Goal: Information Seeking & Learning: Check status

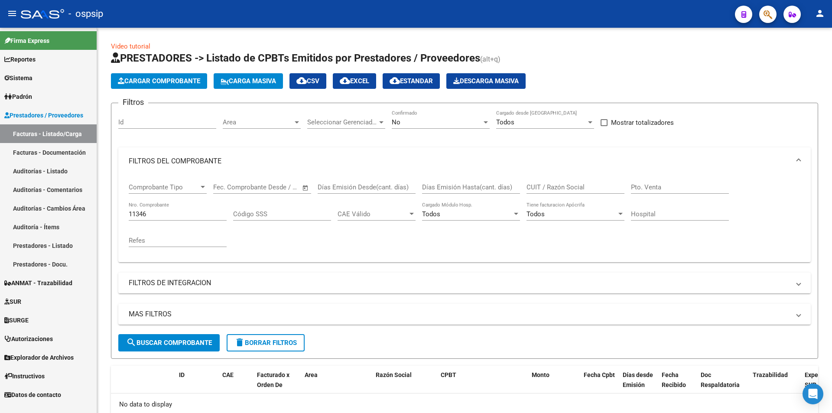
scroll to position [52, 0]
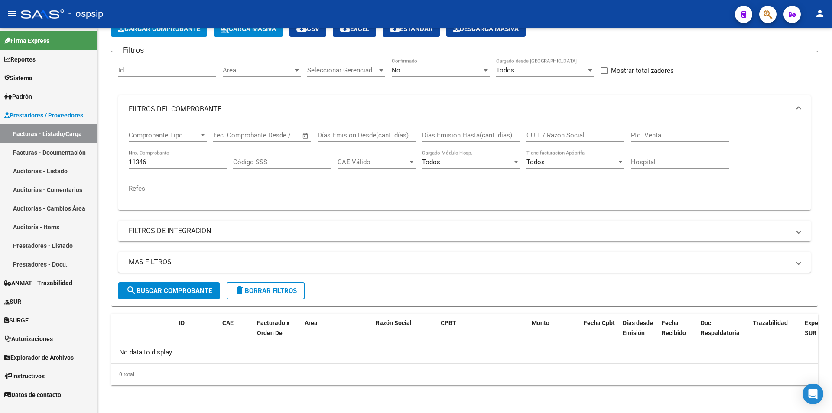
click at [763, 14] on button "button" at bounding box center [767, 14] width 17 height 17
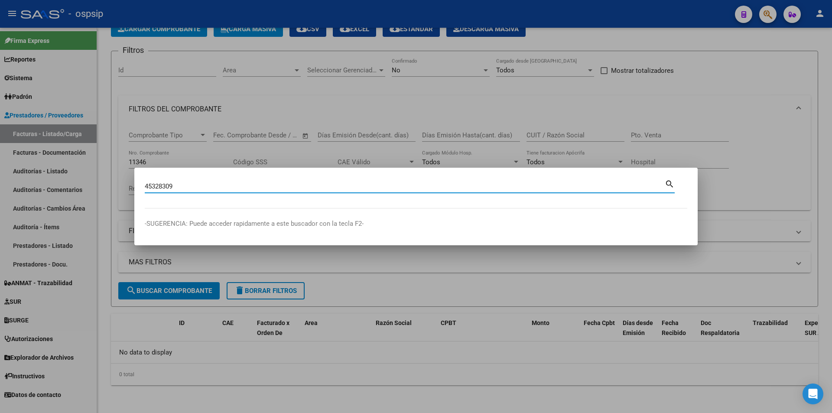
type input "45328309"
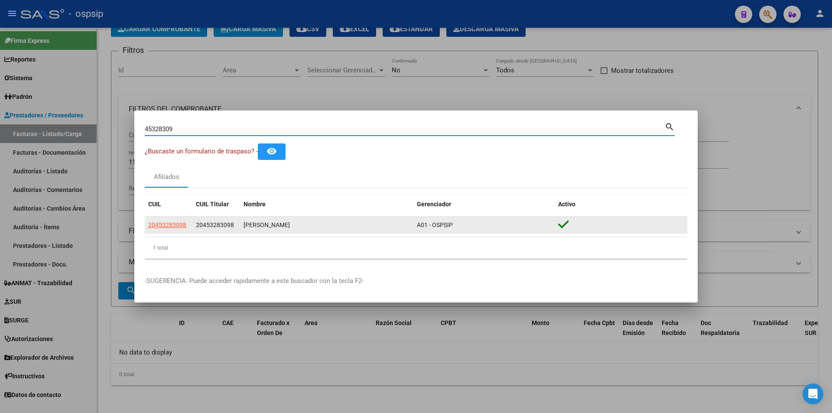
click at [163, 223] on span "20453283098" at bounding box center [167, 224] width 38 height 7
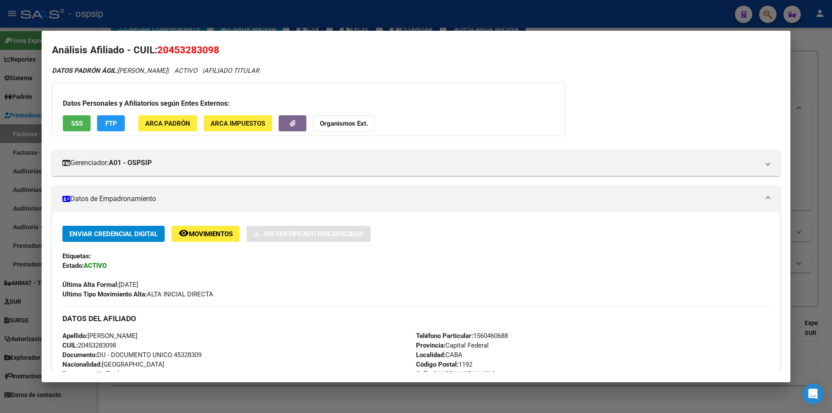
scroll to position [0, 0]
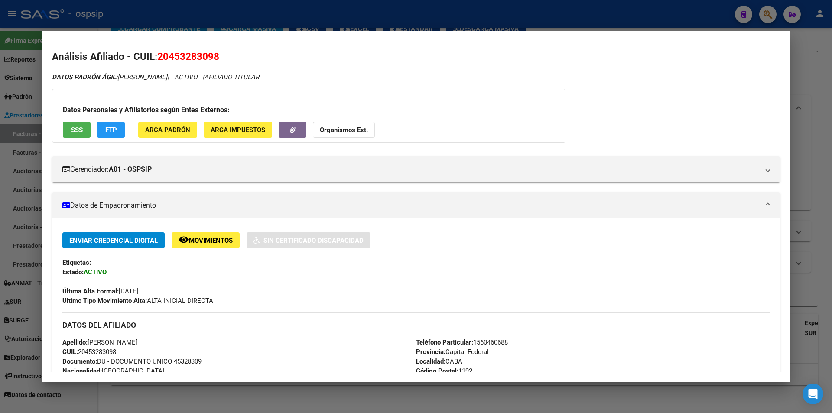
click at [0, 246] on div at bounding box center [416, 206] width 832 height 413
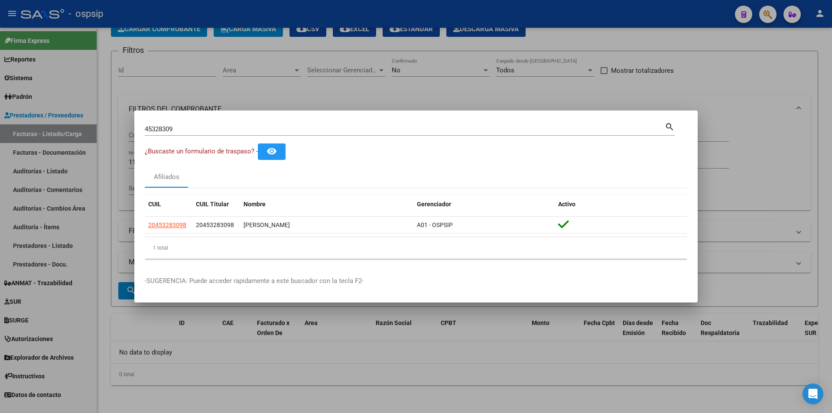
click at [220, 39] on div at bounding box center [416, 206] width 832 height 413
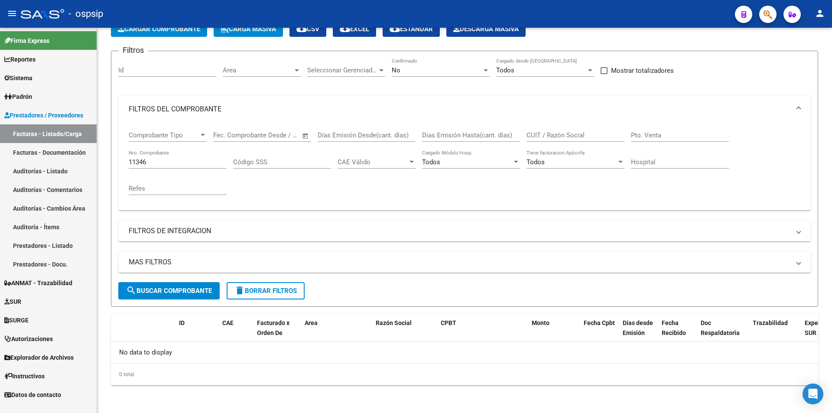
click at [765, 15] on icon "button" at bounding box center [767, 15] width 9 height 10
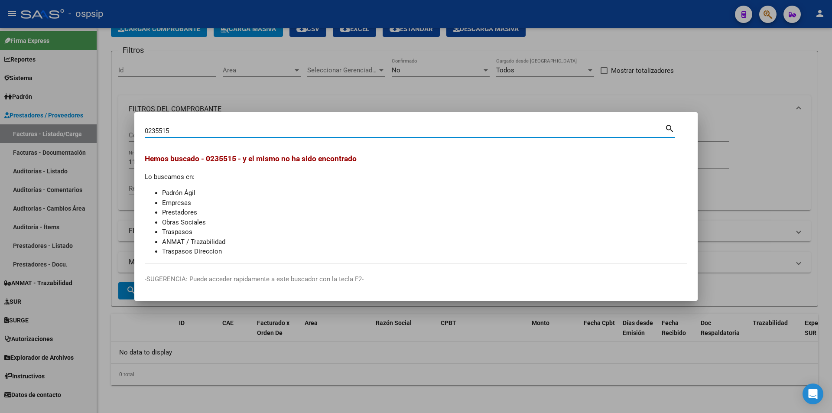
click at [338, 138] on div "0235515 Buscar (apellido, dni, [PERSON_NAME], [PERSON_NAME], cuit, obra social)…" at bounding box center [410, 134] width 530 height 23
click at [334, 126] on div "0235515 Buscar (apellido, dni, [PERSON_NAME], nro traspaso, cuit, obra social)" at bounding box center [405, 130] width 520 height 13
click at [332, 130] on input "0235515" at bounding box center [405, 131] width 520 height 8
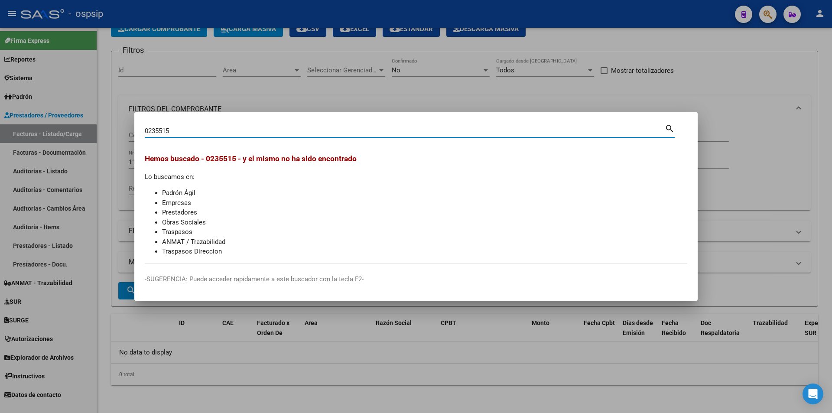
click at [332, 130] on input "0235515" at bounding box center [405, 131] width 520 height 8
click at [278, 140] on div "2568848 Buscar (apellido, dni, cuil, nro traspaso, cuit, obra social) search" at bounding box center [410, 134] width 530 height 23
click at [283, 131] on input "2568848" at bounding box center [405, 131] width 520 height 8
drag, startPoint x: 283, startPoint y: 131, endPoint x: 279, endPoint y: 129, distance: 5.1
click at [282, 130] on input "2568848" at bounding box center [405, 131] width 520 height 8
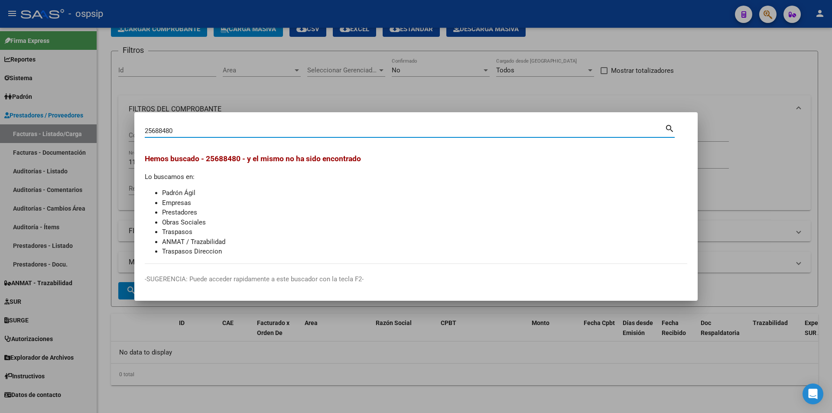
type input "25688480"
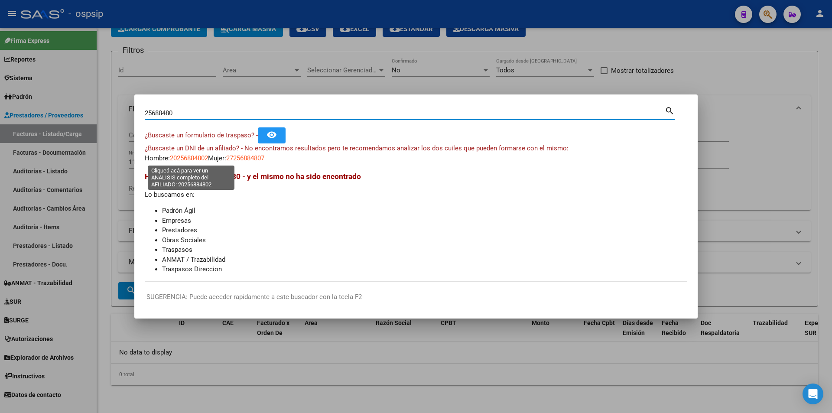
click at [186, 157] on span "20256884802" at bounding box center [189, 158] width 38 height 8
type textarea "20256884802"
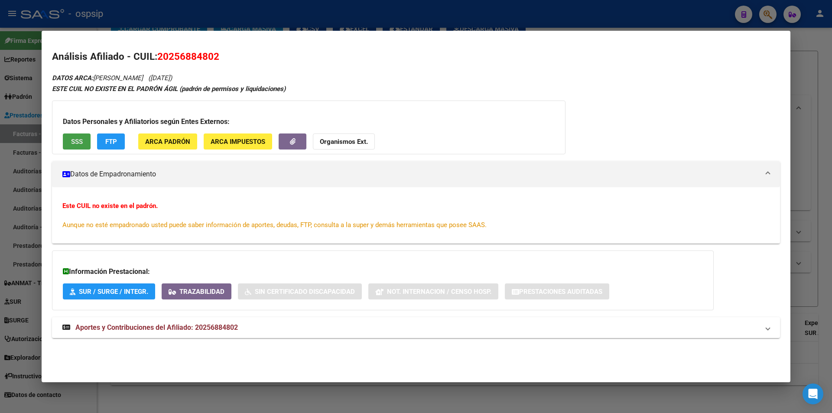
click at [87, 147] on button "SSS" at bounding box center [77, 141] width 28 height 16
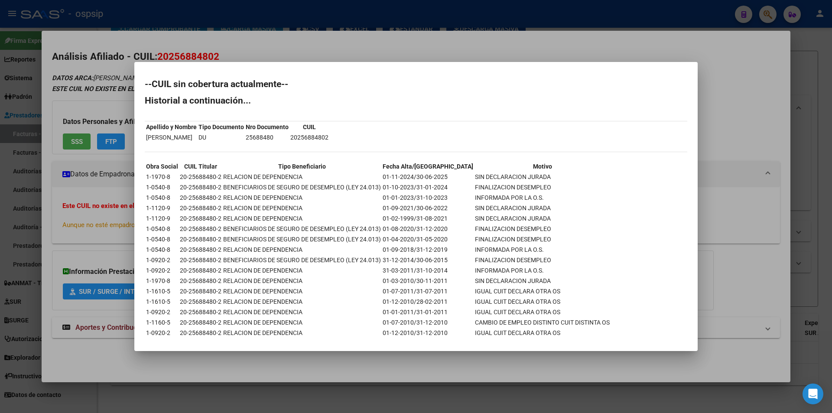
click at [90, 259] on div at bounding box center [416, 206] width 832 height 413
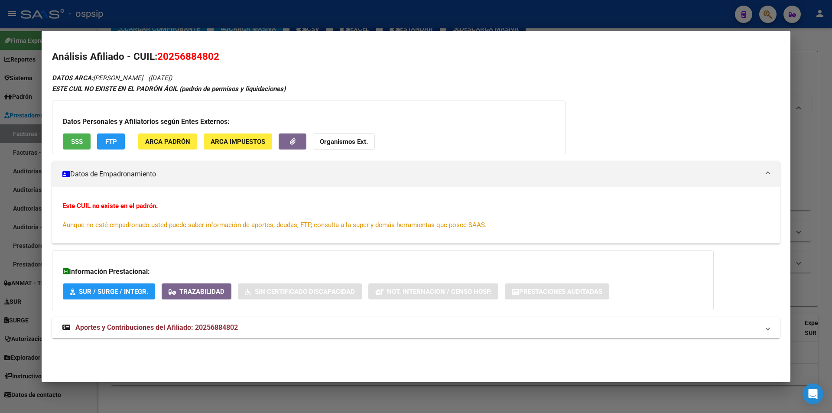
click at [162, 325] on span "Aportes y Contribuciones del Afiliado: 20256884802" at bounding box center [156, 327] width 162 height 8
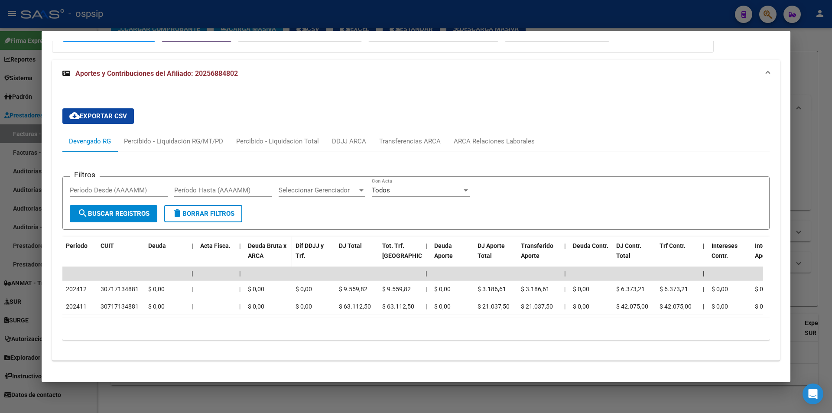
scroll to position [273, 0]
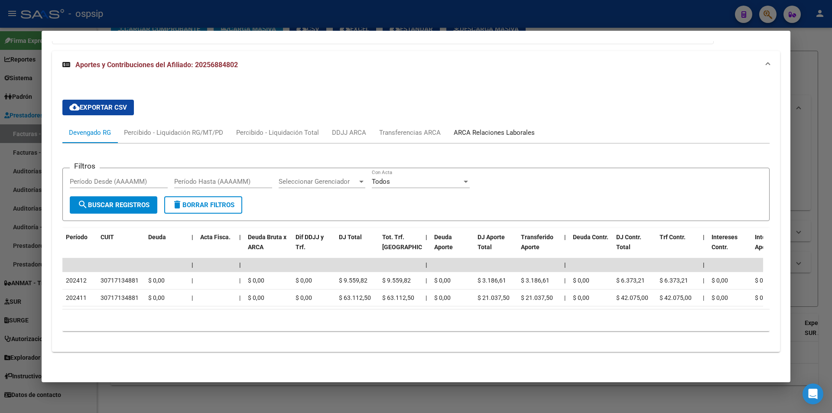
click at [492, 122] on div "ARCA Relaciones Laborales" at bounding box center [494, 132] width 94 height 21
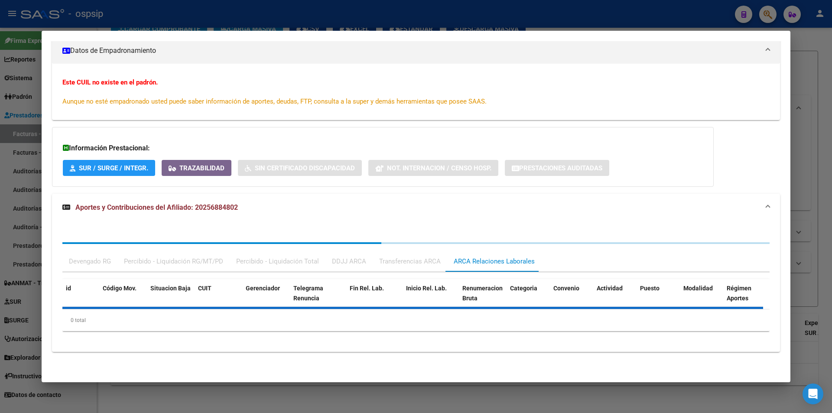
scroll to position [188, 0]
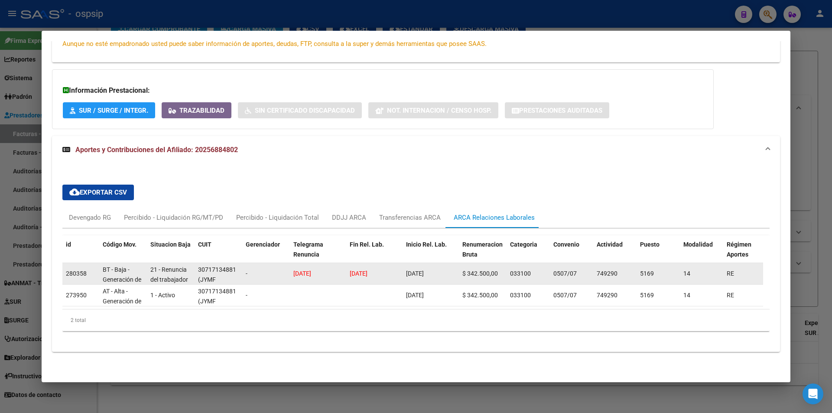
click at [572, 276] on datatable-body-cell "0507/07" at bounding box center [571, 273] width 43 height 21
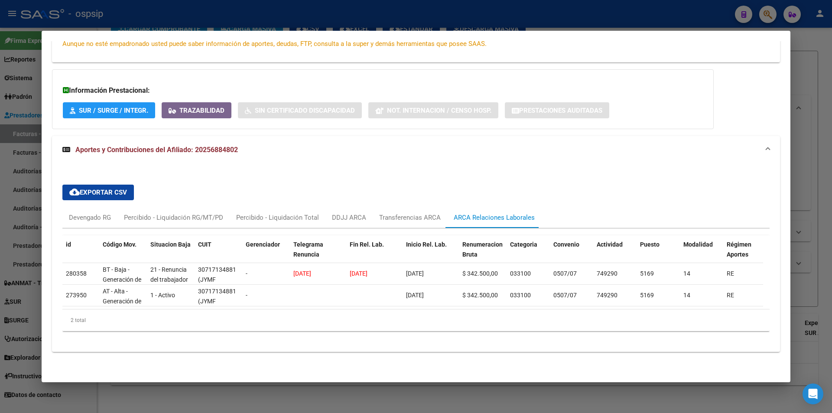
click at [569, 129] on div "DATOS ARCA: [PERSON_NAME] ([DATE]) ESTE CUIL NO EXISTE EN EL PADRÓN ÁGIL (padró…" at bounding box center [416, 126] width 728 height 470
click at [0, 88] on div at bounding box center [416, 206] width 832 height 413
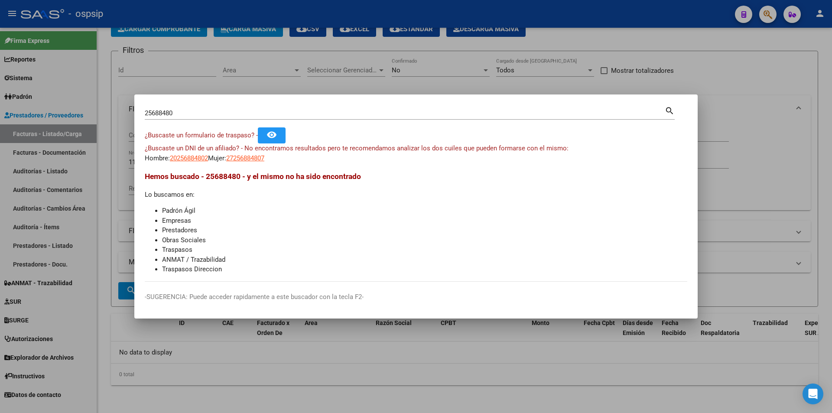
click at [106, 269] on div at bounding box center [416, 206] width 832 height 413
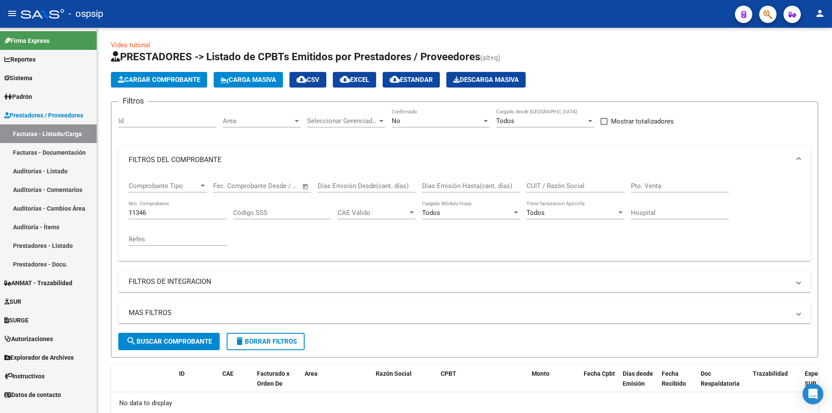
scroll to position [0, 0]
